Goal: Transaction & Acquisition: Subscribe to service/newsletter

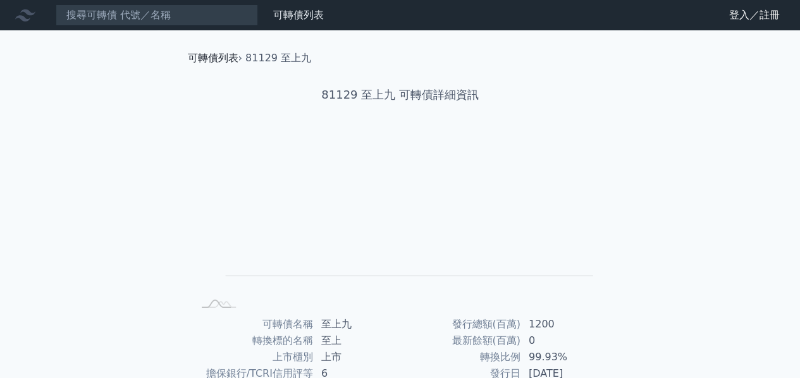
click at [218, 60] on link "可轉債列表" at bounding box center [213, 58] width 51 height 12
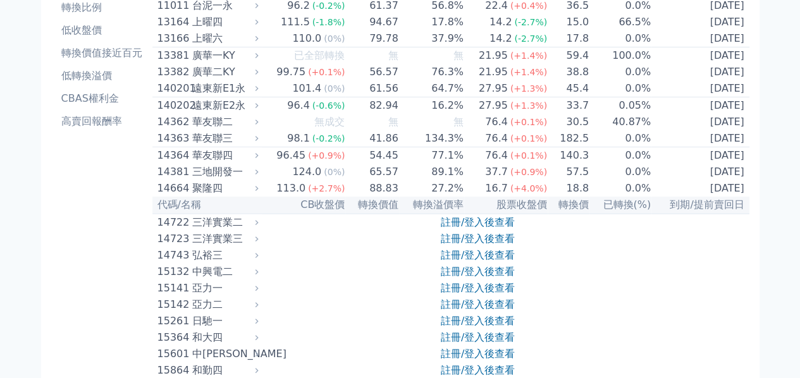
scroll to position [190, 0]
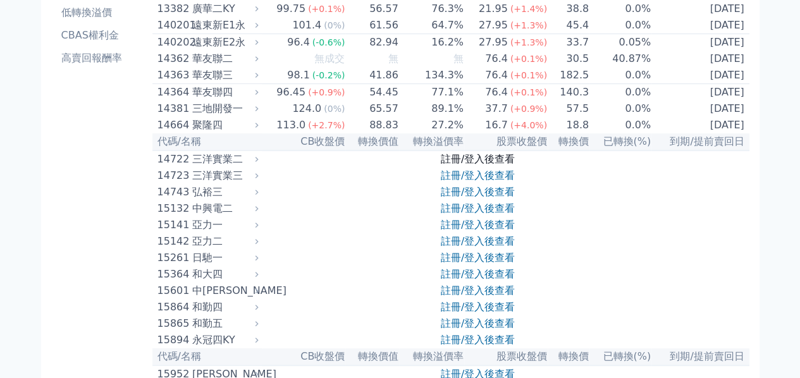
click at [478, 165] on link "註冊/登入後查看" at bounding box center [478, 159] width 74 height 12
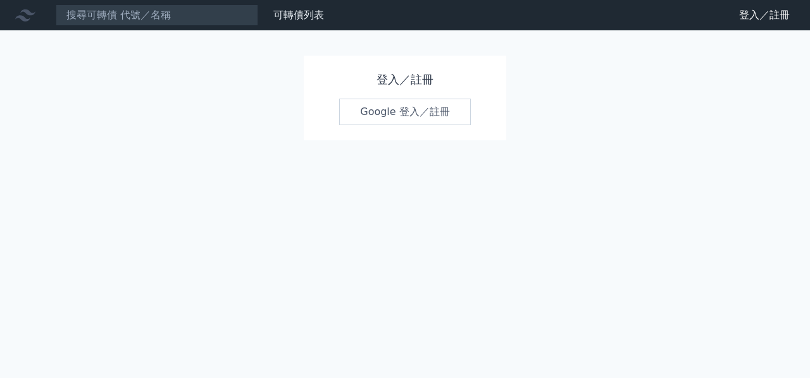
click at [413, 113] on link "Google 登入／註冊" at bounding box center [405, 112] width 132 height 27
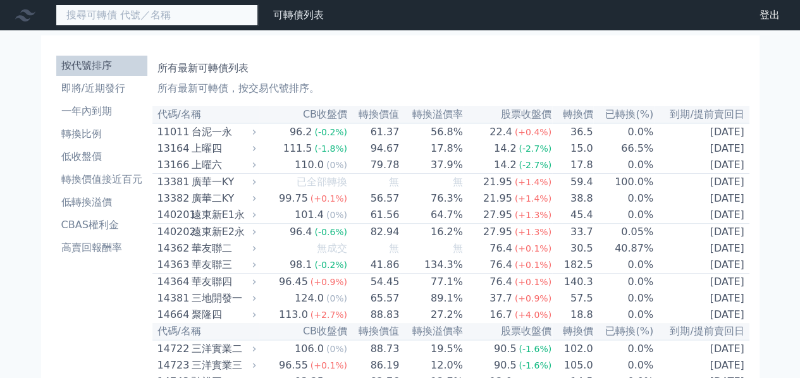
click at [232, 15] on input at bounding box center [157, 15] width 202 height 22
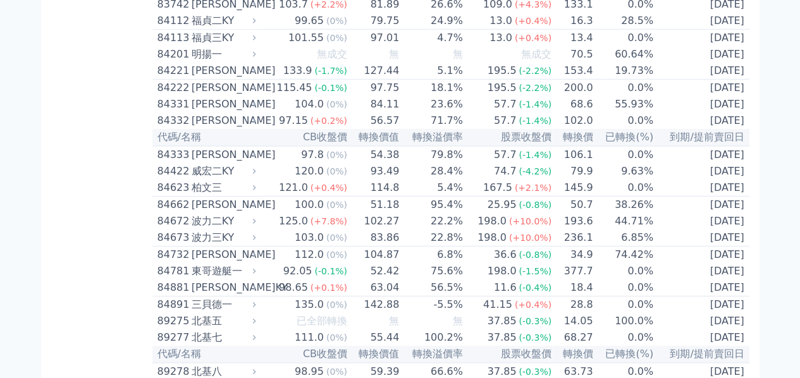
scroll to position [6724, 0]
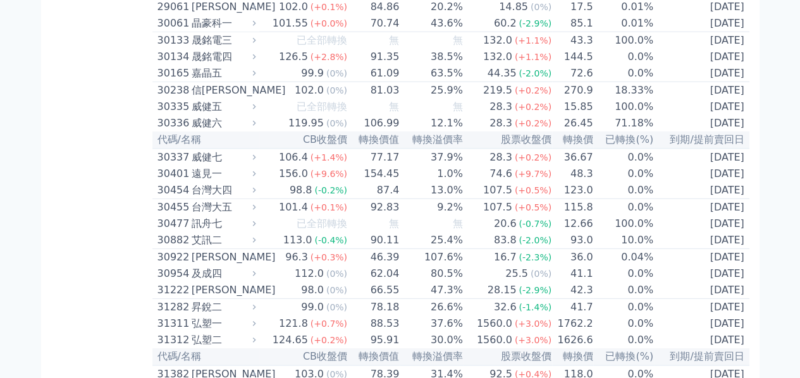
scroll to position [1722, 0]
